Goal: Task Accomplishment & Management: Use online tool/utility

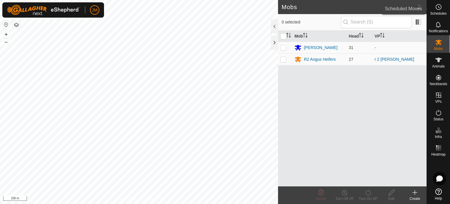
click at [442, 11] on es-schedule-vp-svg-icon at bounding box center [438, 6] width 11 height 9
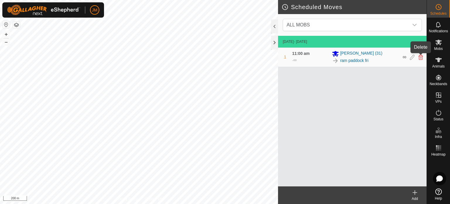
click at [421, 57] on icon at bounding box center [420, 56] width 5 height 5
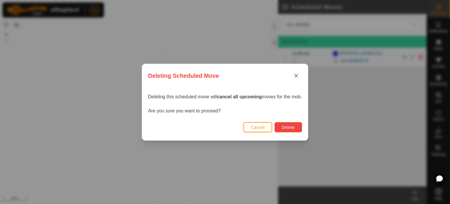
click at [283, 127] on button "Delete" at bounding box center [287, 127] width 27 height 10
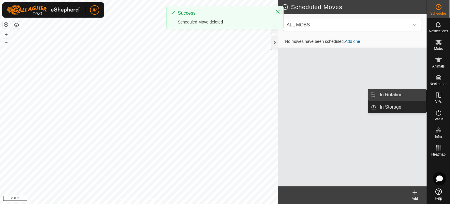
click at [410, 94] on link "In Rotation" at bounding box center [401, 95] width 50 height 12
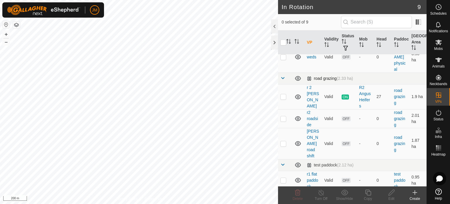
scroll to position [88, 0]
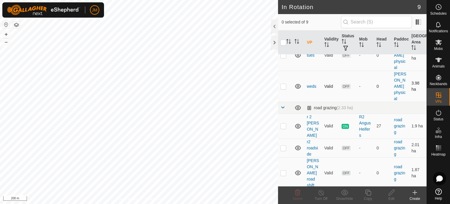
click at [284, 86] on p-checkbox at bounding box center [283, 86] width 6 height 5
checkbox input "true"
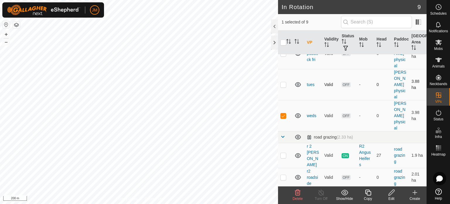
click at [283, 86] on p-checkbox at bounding box center [283, 84] width 6 height 5
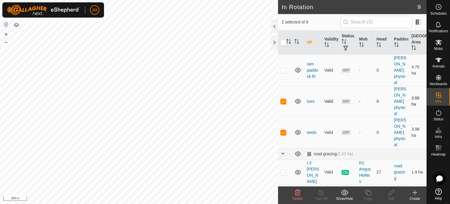
scroll to position [29, 0]
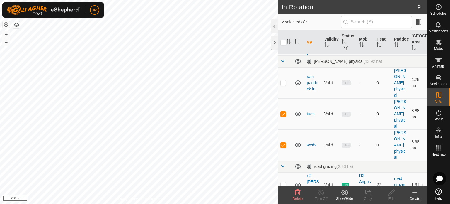
click at [284, 115] on p-checkbox at bounding box center [283, 113] width 6 height 5
checkbox input "false"
click at [283, 146] on p-checkbox at bounding box center [283, 144] width 6 height 5
checkbox input "false"
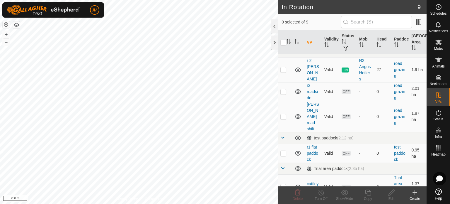
click at [282, 151] on p-checkbox at bounding box center [283, 153] width 6 height 5
click at [297, 194] on icon at bounding box center [297, 192] width 7 height 7
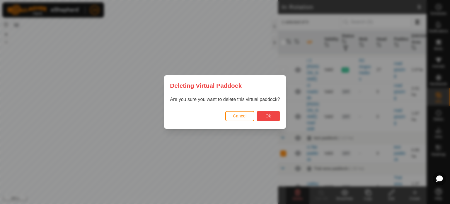
click at [267, 116] on span "Ok" at bounding box center [268, 115] width 6 height 5
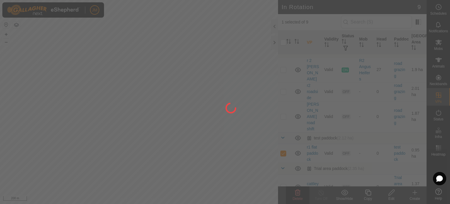
checkbox input "false"
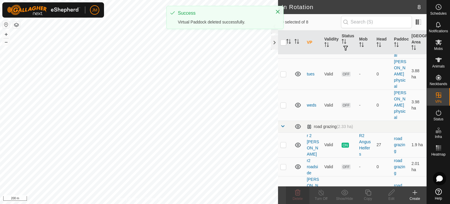
scroll to position [114, 0]
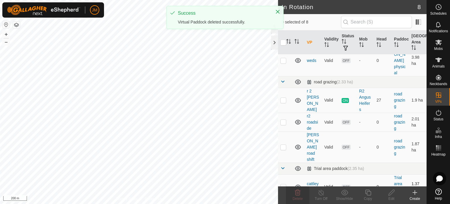
click at [284, 184] on p-checkbox at bounding box center [283, 186] width 6 height 5
checkbox input "true"
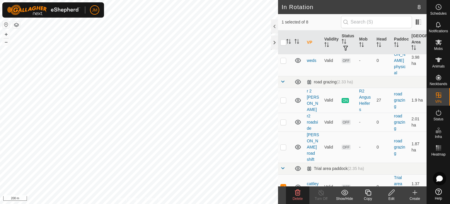
click at [300, 189] on icon at bounding box center [297, 192] width 7 height 7
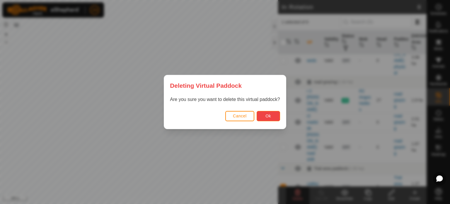
click at [272, 116] on button "Ok" at bounding box center [268, 116] width 23 height 10
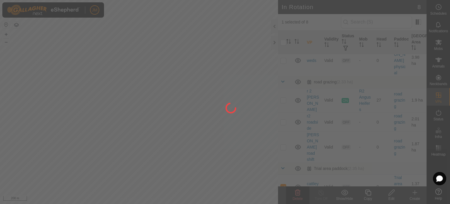
checkbox input "false"
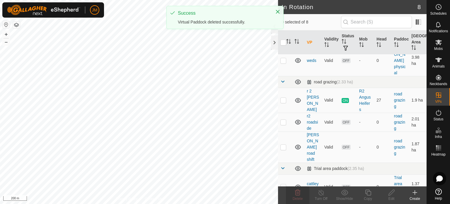
scroll to position [0, 0]
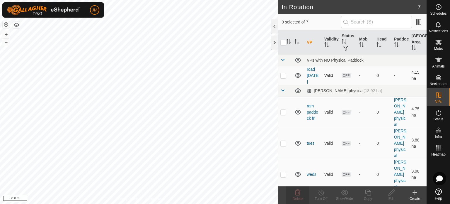
click at [297, 74] on icon at bounding box center [297, 75] width 7 height 7
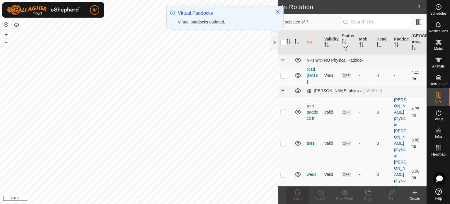
click at [297, 74] on icon at bounding box center [297, 75] width 7 height 7
click at [283, 74] on p-checkbox at bounding box center [283, 75] width 6 height 5
click at [296, 192] on icon at bounding box center [297, 192] width 7 height 7
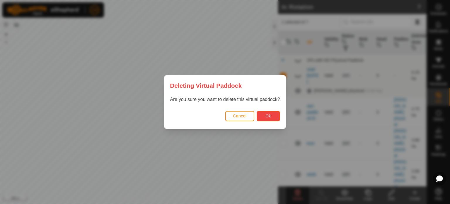
click at [271, 117] on button "Ok" at bounding box center [268, 116] width 23 height 10
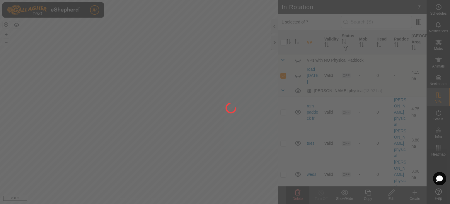
checkbox input "false"
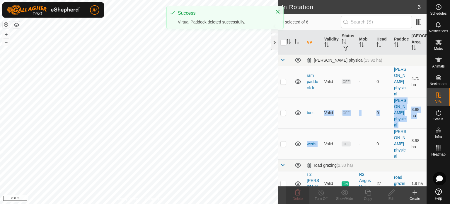
drag, startPoint x: 321, startPoint y: 141, endPoint x: 319, endPoint y: 97, distance: 44.2
click at [319, 98] on tbody "Ram Paddock physical (13.92 ha) ram paddock fri Valid OFF - 0 Ram Paddock physi…" at bounding box center [352, 149] width 148 height 191
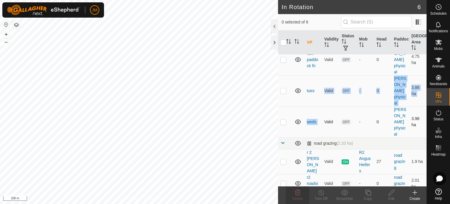
scroll to position [47, 0]
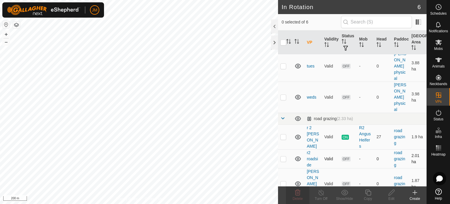
click at [282, 157] on p-checkbox at bounding box center [283, 158] width 6 height 5
checkbox input "true"
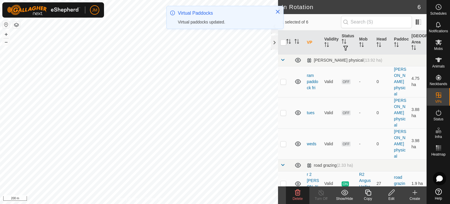
click at [282, 157] on td at bounding box center [285, 143] width 14 height 31
click at [282, 144] on p-checkbox at bounding box center [283, 143] width 6 height 5
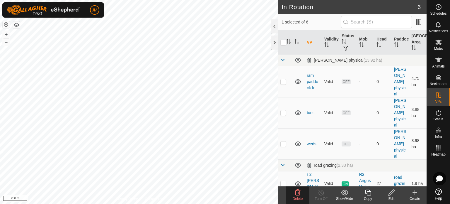
click at [282, 144] on p-checkbox at bounding box center [283, 143] width 6 height 5
checkbox input "false"
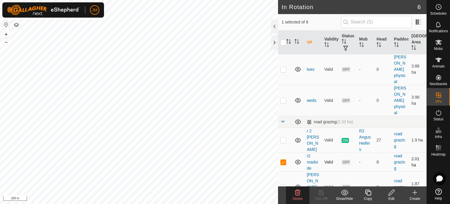
scroll to position [47, 0]
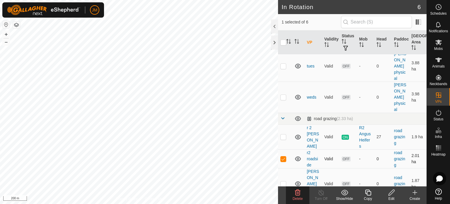
click at [284, 158] on p-checkbox at bounding box center [283, 158] width 6 height 5
click at [301, 193] on icon at bounding box center [297, 192] width 7 height 7
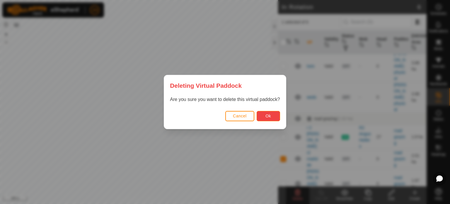
click at [270, 116] on span "Ok" at bounding box center [268, 115] width 6 height 5
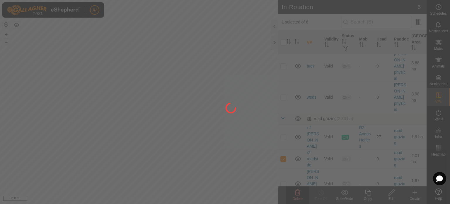
click at [270, 117] on div at bounding box center [225, 102] width 450 height 204
checkbox input "false"
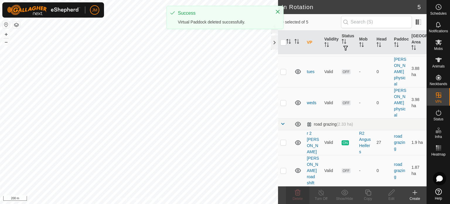
scroll to position [0, 0]
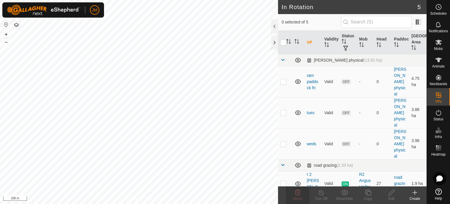
checkbox input "true"
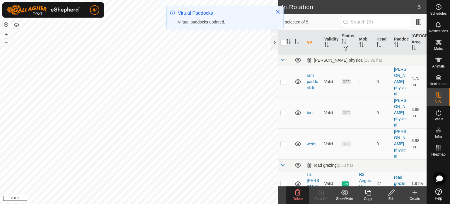
scroll to position [28, 0]
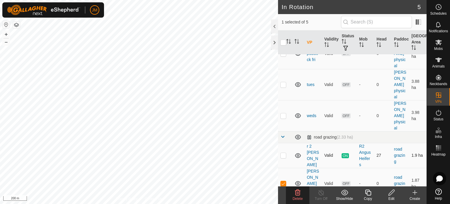
click at [282, 156] on p-checkbox at bounding box center [283, 155] width 6 height 5
checkbox input "true"
click at [283, 181] on p-checkbox at bounding box center [283, 183] width 6 height 5
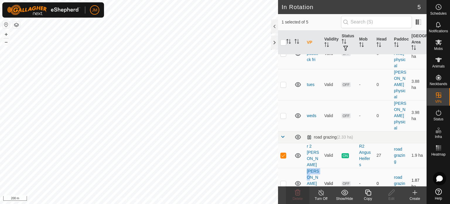
click at [283, 181] on p-checkbox at bounding box center [283, 183] width 6 height 5
checkbox input "true"
click at [282, 151] on td at bounding box center [285, 155] width 14 height 25
checkbox input "false"
click at [297, 196] on div "Delete" at bounding box center [297, 198] width 23 height 5
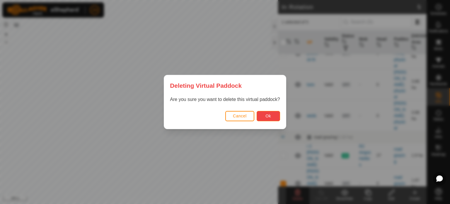
click at [262, 116] on button "Ok" at bounding box center [268, 116] width 23 height 10
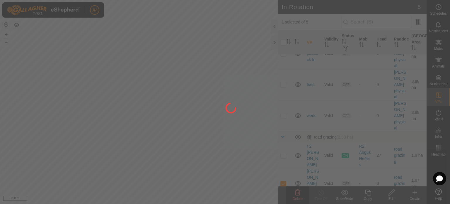
checkbox input "false"
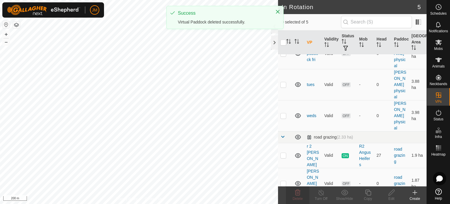
scroll to position [0, 0]
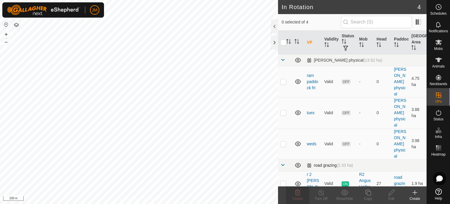
checkbox input "true"
drag, startPoint x: 300, startPoint y: 198, endPoint x: 300, endPoint y: 202, distance: 4.7
click at [300, 202] on div "Delete" at bounding box center [297, 195] width 23 height 18
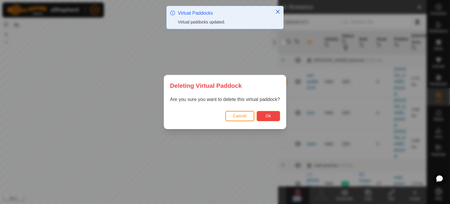
click at [264, 114] on button "Ok" at bounding box center [268, 116] width 23 height 10
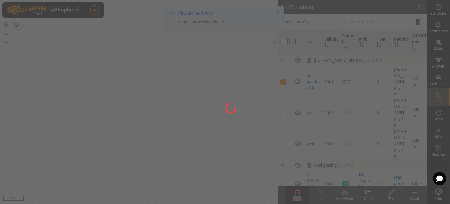
checkbox input "false"
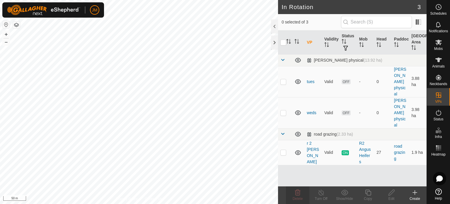
click at [415, 193] on icon at bounding box center [414, 192] width 7 height 7
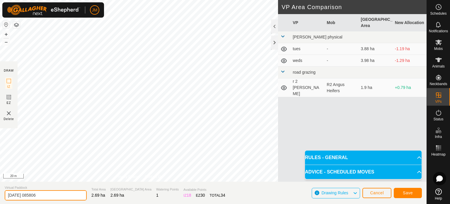
click at [51, 195] on input "[DATE] 085806" at bounding box center [46, 195] width 82 height 10
type input "2"
type input "[DATE] ram"
click at [400, 192] on button "Save" at bounding box center [408, 192] width 28 height 10
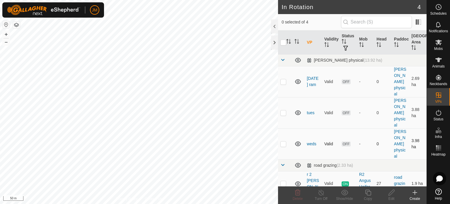
click at [283, 143] on p-checkbox at bounding box center [283, 143] width 6 height 5
click at [298, 193] on icon at bounding box center [298, 192] width 6 height 6
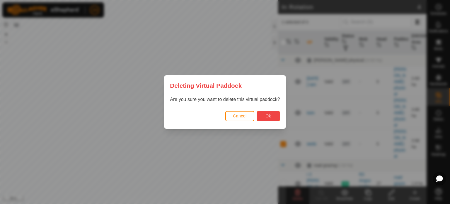
click at [277, 119] on button "Ok" at bounding box center [268, 116] width 23 height 10
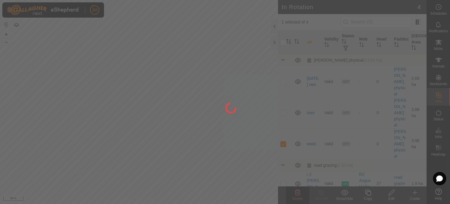
checkbox input "false"
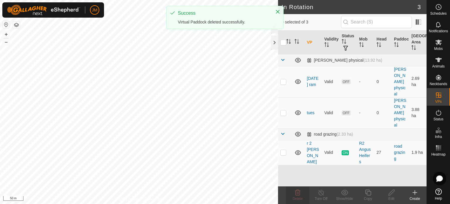
checkbox input "true"
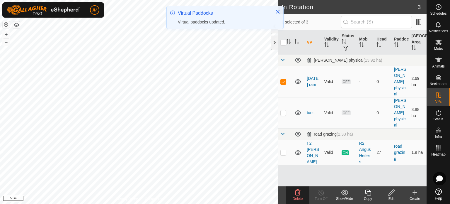
checkbox input "false"
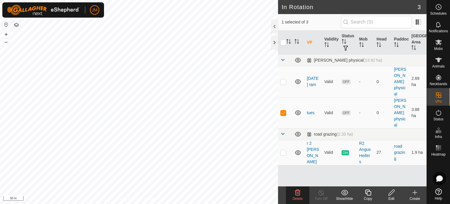
click at [299, 194] on icon at bounding box center [297, 192] width 7 height 7
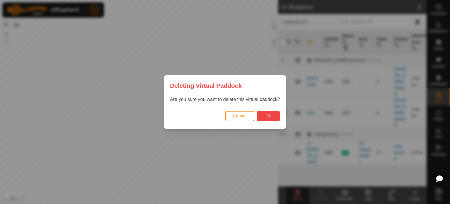
click at [269, 115] on span "Ok" at bounding box center [268, 115] width 6 height 5
checkbox input "false"
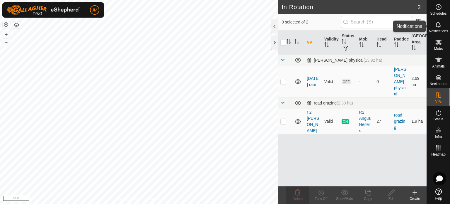
click at [440, 24] on icon at bounding box center [438, 24] width 7 height 7
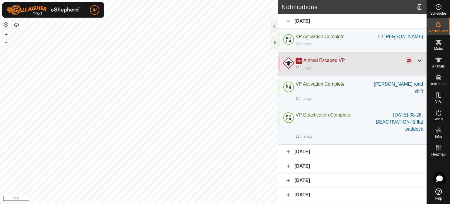
click at [416, 63] on div at bounding box center [419, 60] width 7 height 7
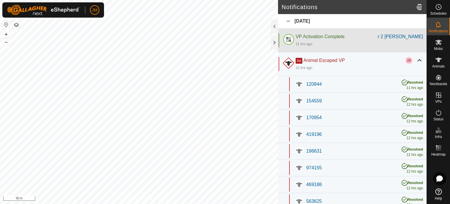
click at [339, 37] on span "VP Activation Complete" at bounding box center [319, 36] width 49 height 5
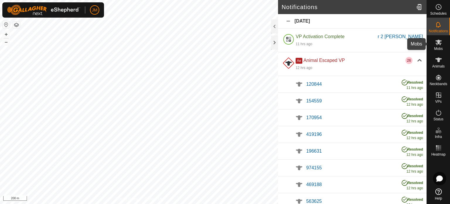
click at [439, 43] on icon at bounding box center [438, 43] width 6 height 6
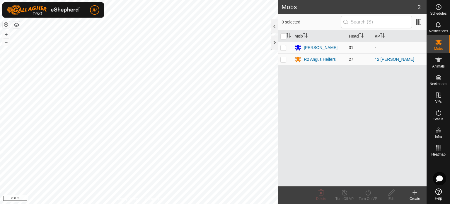
click at [283, 47] on p-checkbox at bounding box center [283, 47] width 6 height 5
click at [366, 192] on icon at bounding box center [367, 192] width 7 height 7
click at [281, 48] on p-checkbox at bounding box center [283, 47] width 6 height 5
click at [284, 47] on p-checkbox at bounding box center [283, 47] width 6 height 5
checkbox input "true"
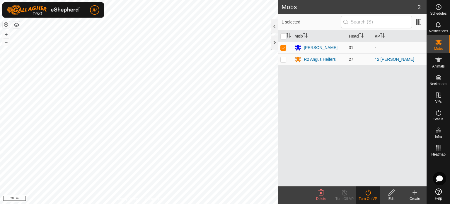
click at [368, 196] on div "Turn On VP" at bounding box center [367, 198] width 23 height 5
click at [368, 192] on icon at bounding box center [367, 192] width 7 height 7
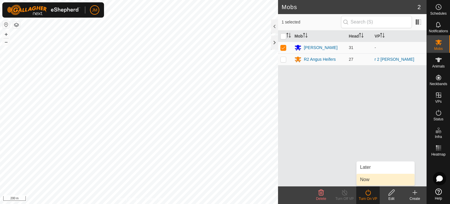
click at [368, 179] on link "Now" at bounding box center [385, 179] width 58 height 12
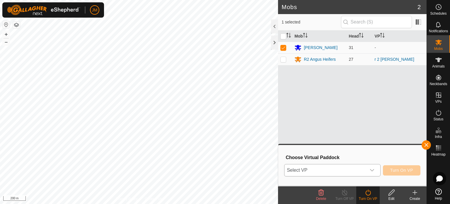
click at [363, 173] on span "Select VP" at bounding box center [325, 170] width 82 height 12
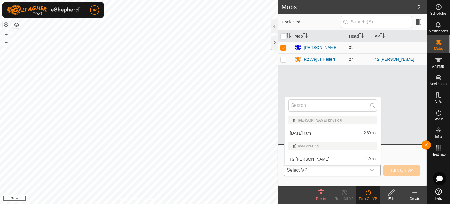
click at [352, 133] on li "[DATE] ram 2.69 ha" at bounding box center [333, 133] width 96 height 12
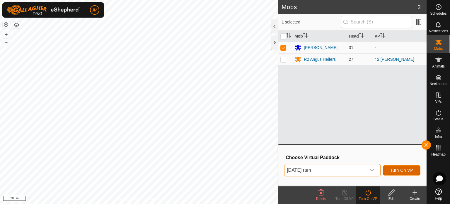
click at [394, 169] on span "Turn On VP" at bounding box center [401, 169] width 23 height 5
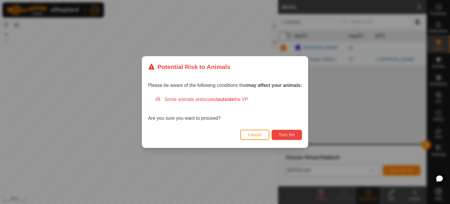
click at [286, 136] on span "Turn On" at bounding box center [287, 134] width 16 height 5
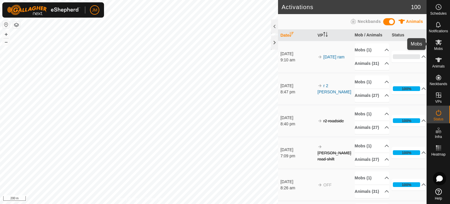
click at [439, 45] on icon at bounding box center [438, 42] width 7 height 7
